Goal: Find specific page/section: Find specific page/section

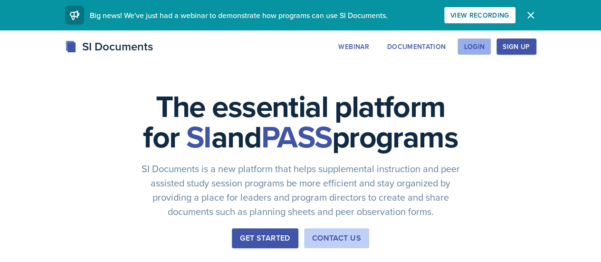
click at [485, 48] on div "Login" at bounding box center [474, 47] width 21 height 8
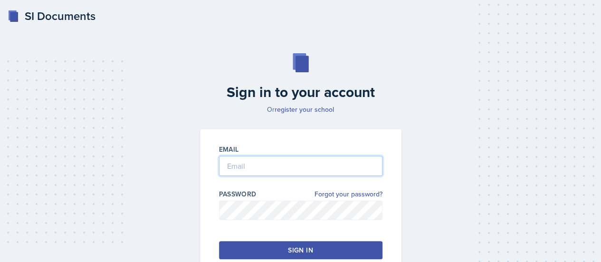
type input "[EMAIL_ADDRESS][DOMAIN_NAME]"
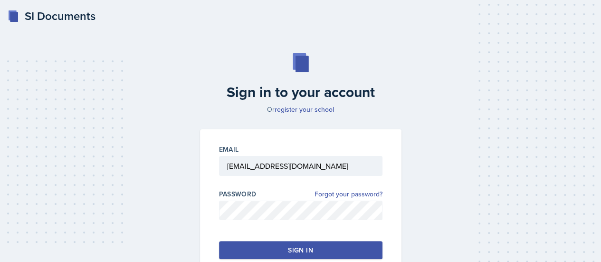
click at [284, 250] on button "Sign in" at bounding box center [301, 250] width 164 height 18
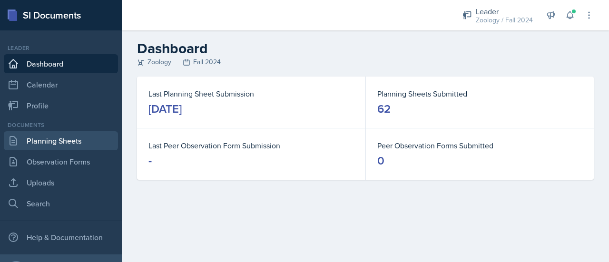
click at [70, 138] on link "Planning Sheets" at bounding box center [61, 140] width 114 height 19
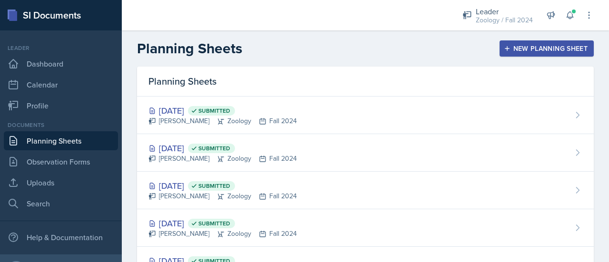
scroll to position [15, 0]
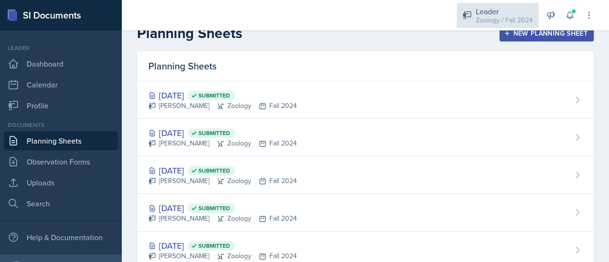
click at [488, 21] on div "Zoology / Fall 2024" at bounding box center [503, 20] width 57 height 10
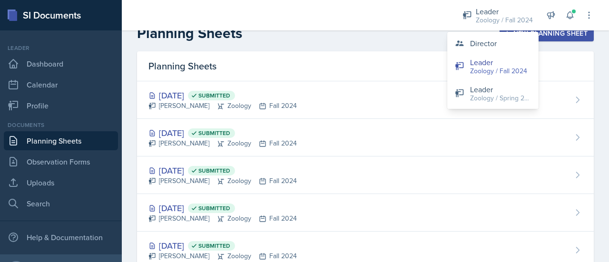
click at [327, 50] on header "Planning Sheets New Planning Sheet" at bounding box center [365, 33] width 487 height 36
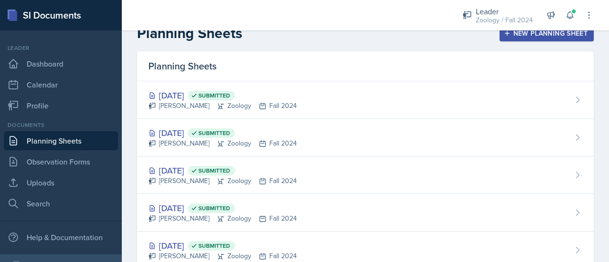
click at [327, 78] on div "Planning Sheets" at bounding box center [365, 66] width 456 height 30
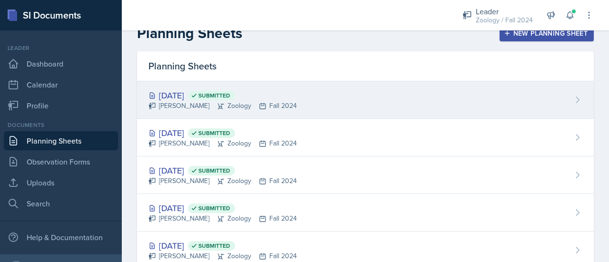
click at [322, 96] on div "[DATE] Submitted [PERSON_NAME] Zoology Fall 2024" at bounding box center [365, 100] width 456 height 38
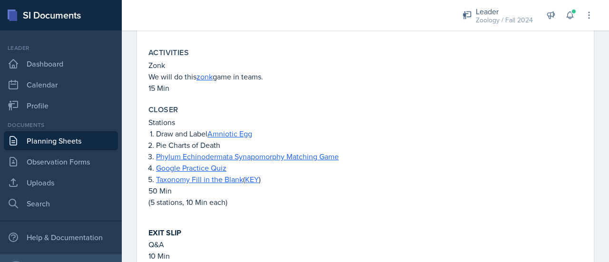
scroll to position [339, 0]
